Goal: Find specific page/section: Find specific page/section

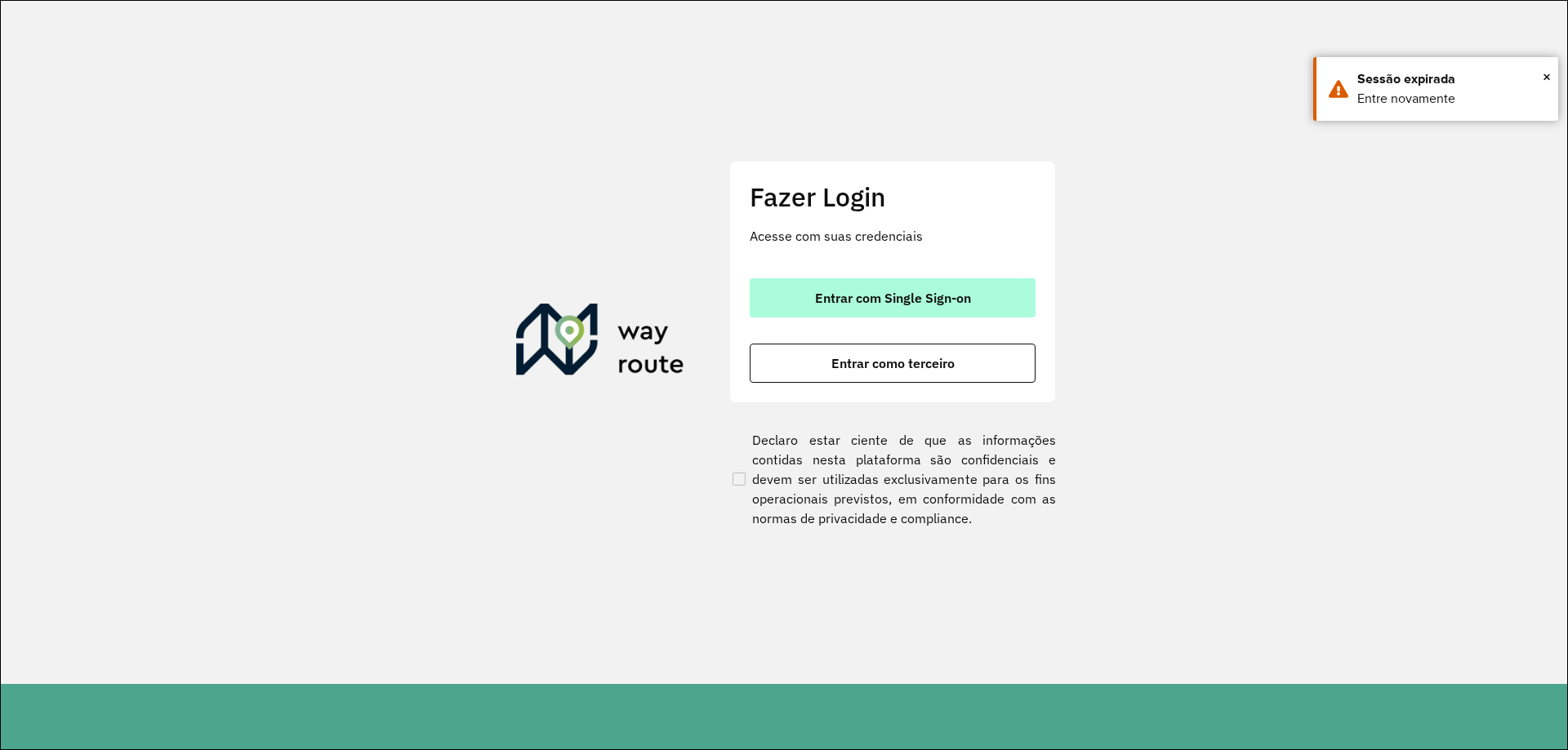
click at [881, 303] on span "Entrar com Single Sign-on" at bounding box center [893, 297] width 156 height 13
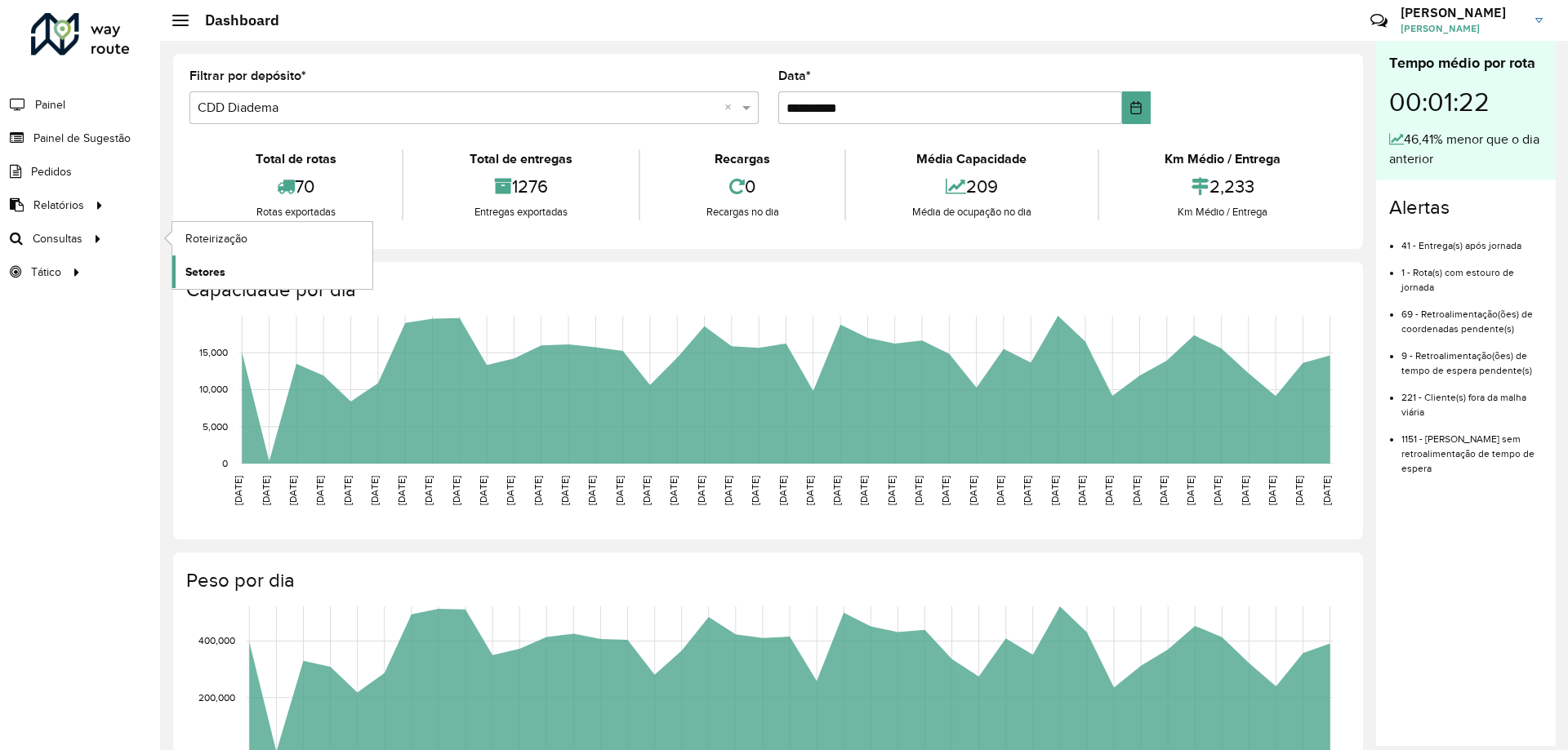
click at [202, 268] on span "Setores" at bounding box center [205, 272] width 40 height 17
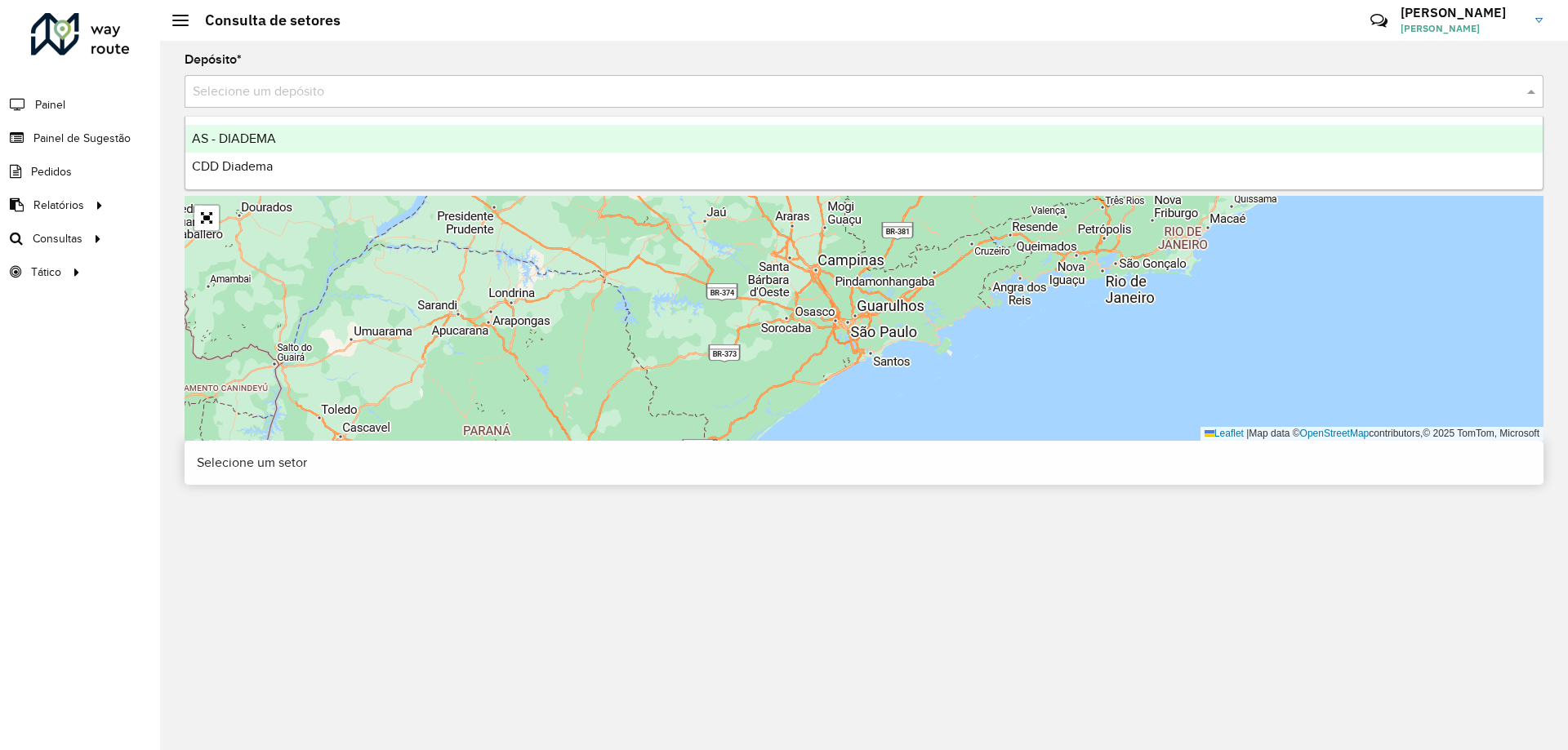
click at [361, 97] on input "text" at bounding box center [847, 92] width 1310 height 20
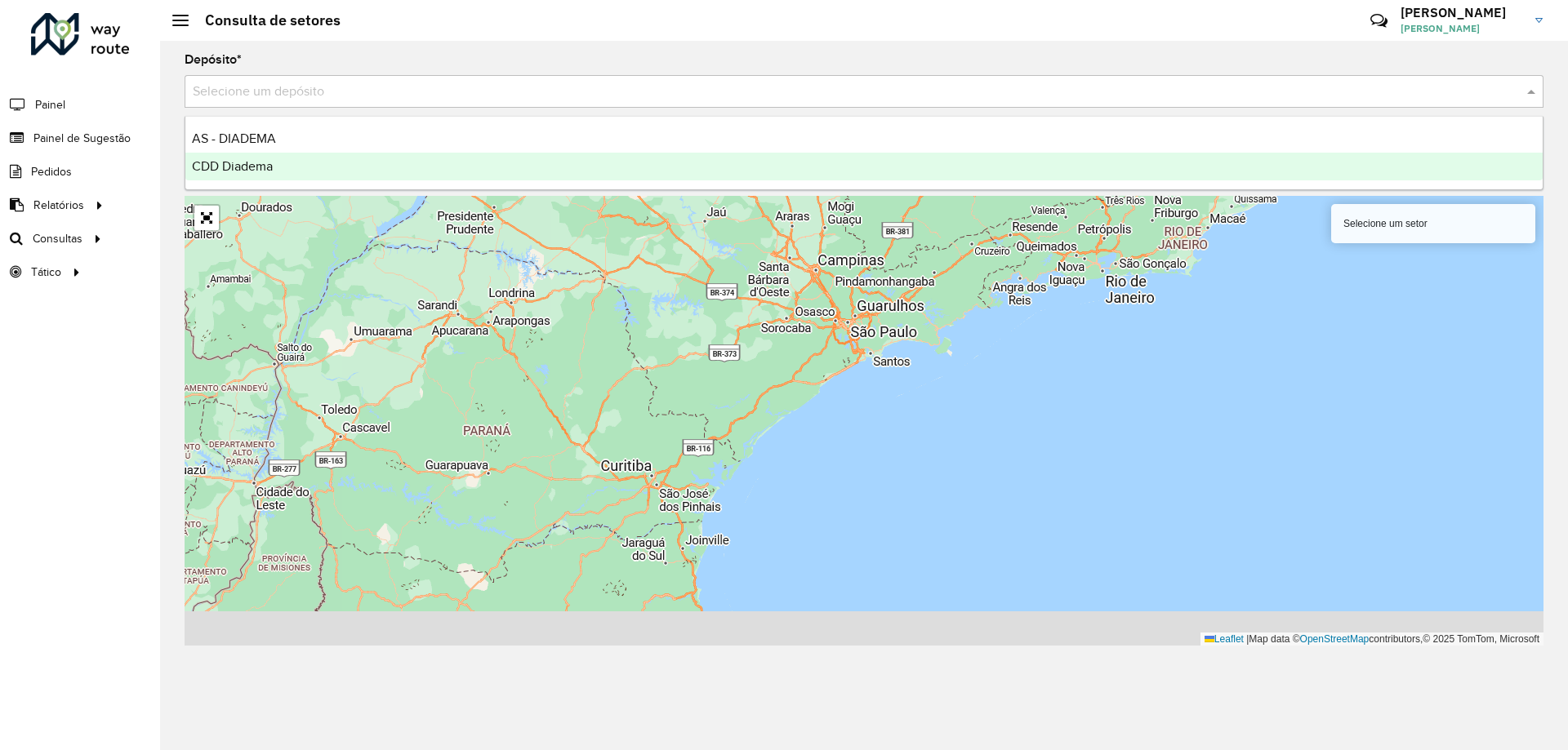
click at [325, 168] on div "CDD Diadema" at bounding box center [864, 166] width 1357 height 28
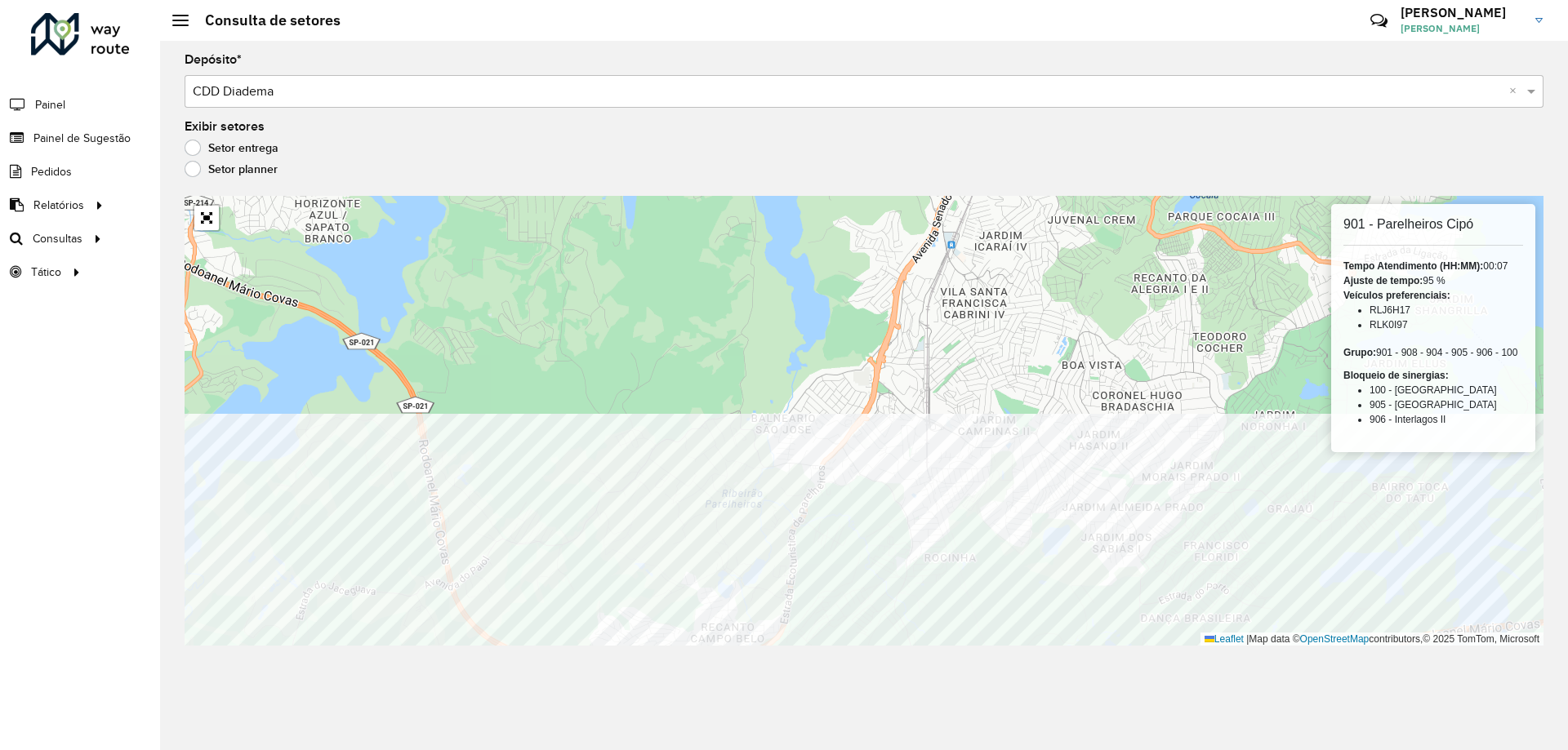
click at [865, 648] on div "Depósito * Selecione um depósito × CDD Diadema × Exibir setores Setor entrega S…" at bounding box center [863, 395] width 1407 height 709
